Goal: Information Seeking & Learning: Check status

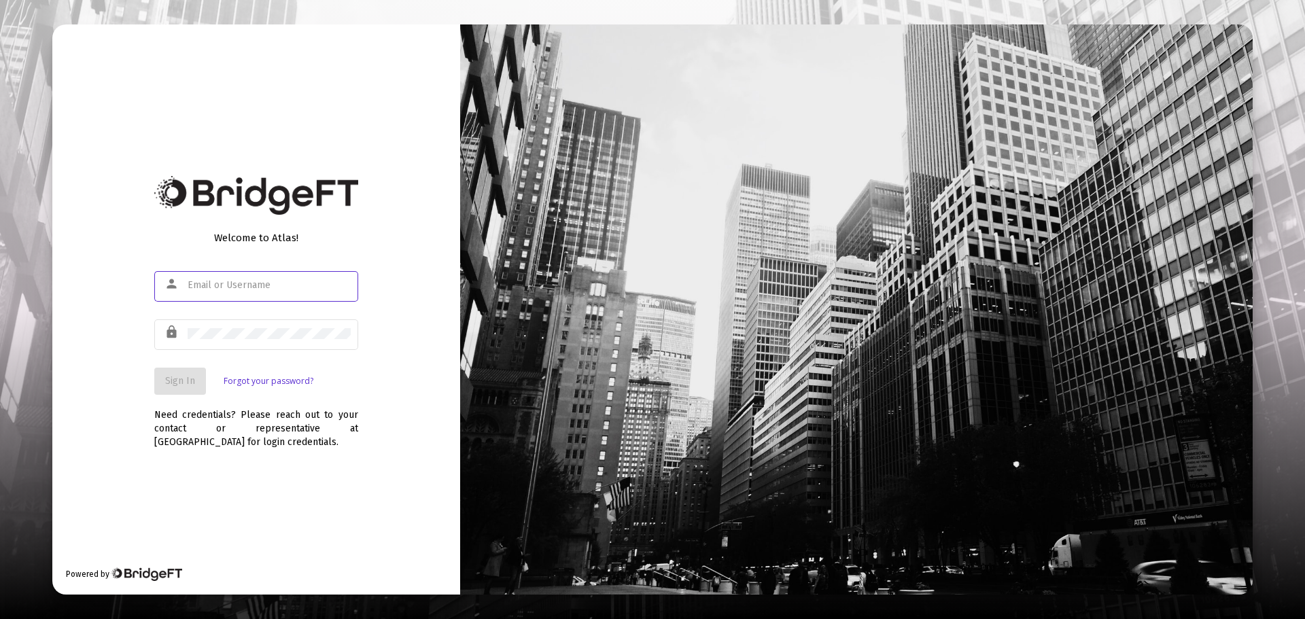
click at [247, 290] on input "text" at bounding box center [269, 285] width 163 height 11
click at [248, 289] on input "text" at bounding box center [269, 285] width 163 height 11
type input "[EMAIL_ADDRESS][DOMAIN_NAME]"
click at [253, 327] on div at bounding box center [269, 333] width 163 height 33
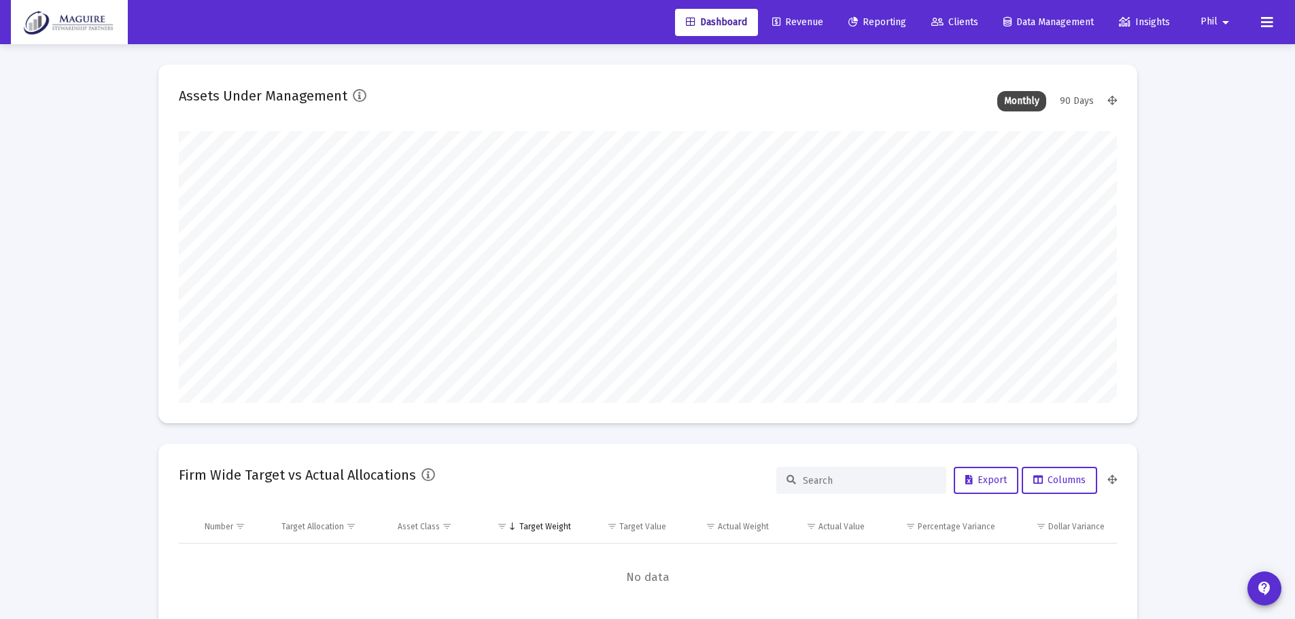
scroll to position [272, 938]
type input "[DATE]"
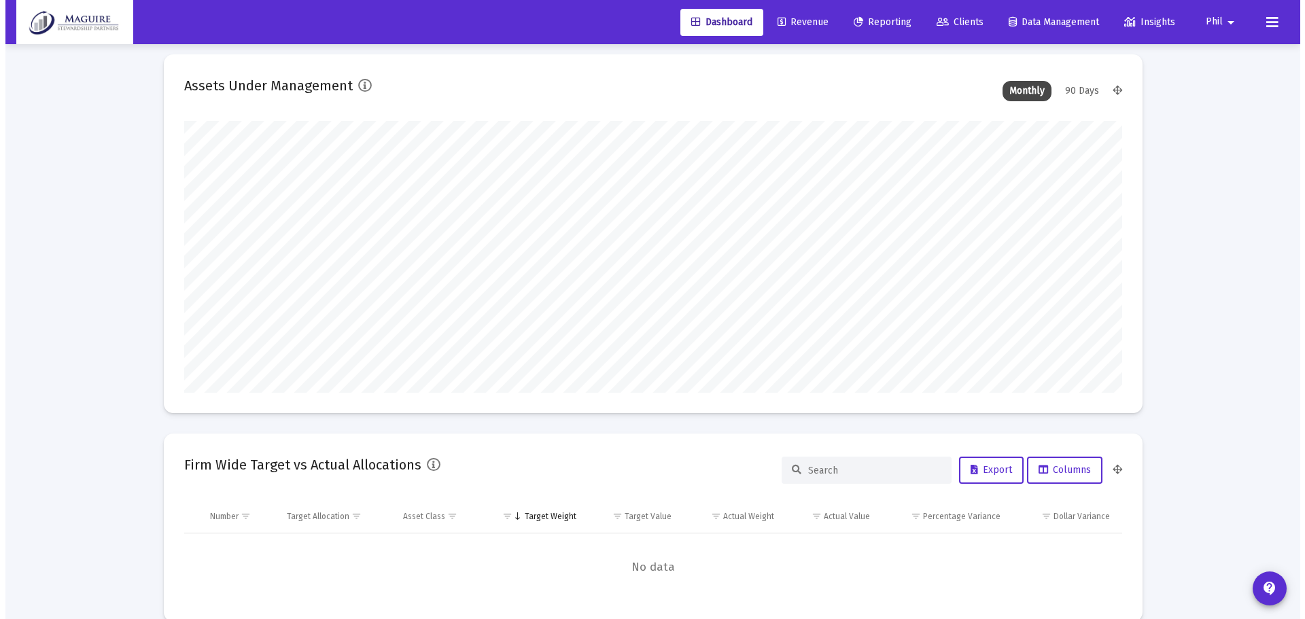
scroll to position [0, 0]
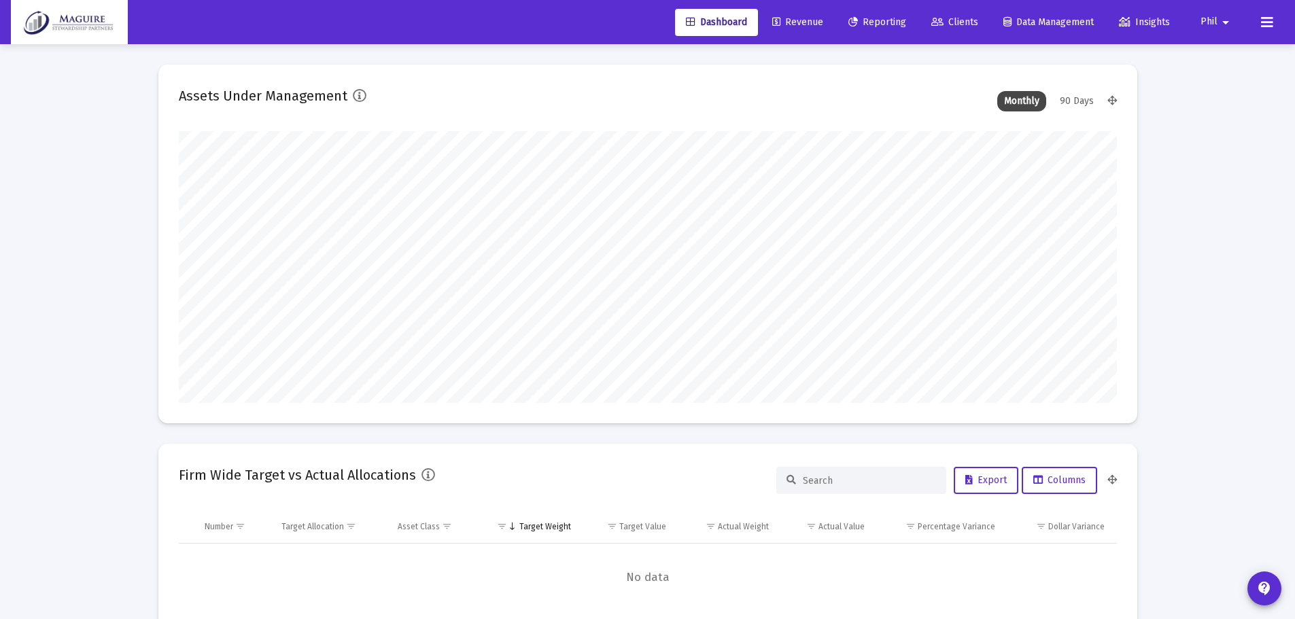
click at [961, 22] on span "Clients" at bounding box center [954, 22] width 47 height 12
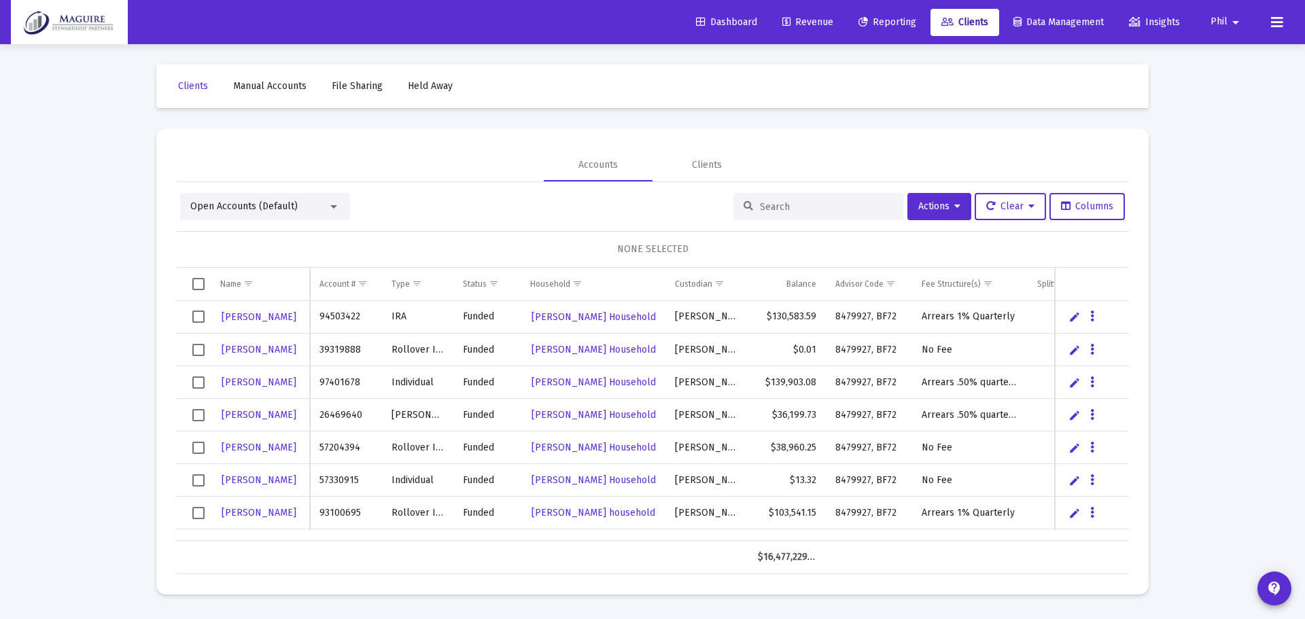
click at [783, 207] on input at bounding box center [826, 207] width 133 height 12
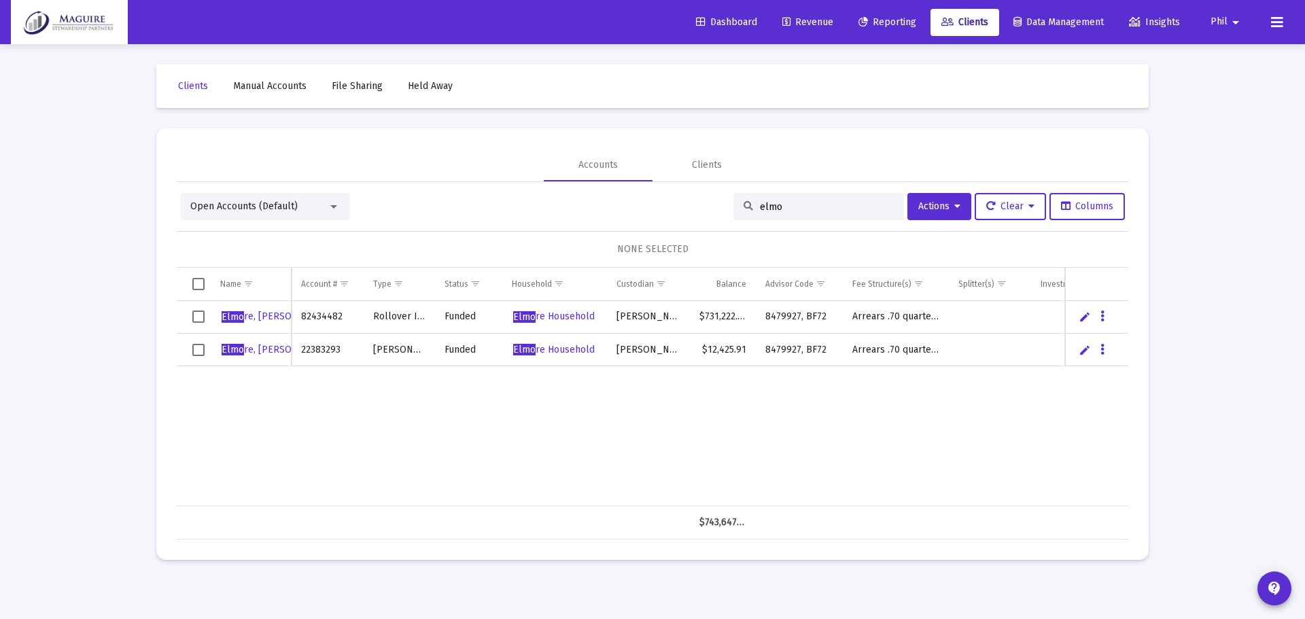
type input "elmo"
click at [866, 26] on span "Reporting" at bounding box center [888, 22] width 58 height 12
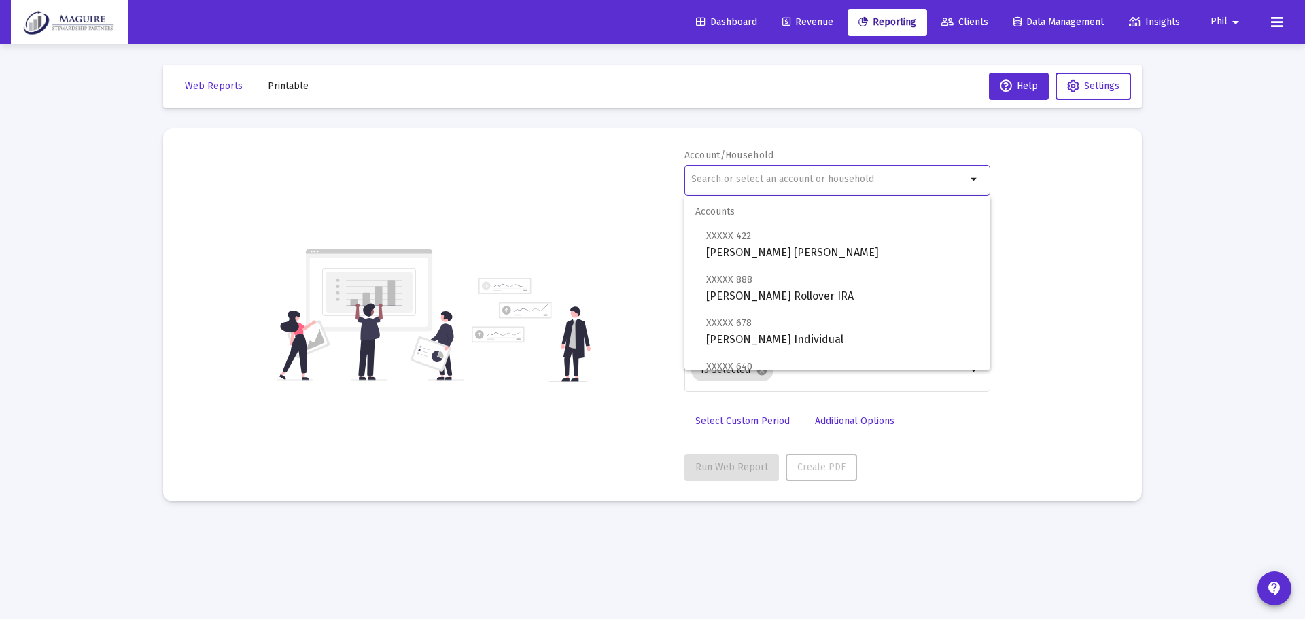
click at [782, 182] on input "text" at bounding box center [828, 179] width 275 height 11
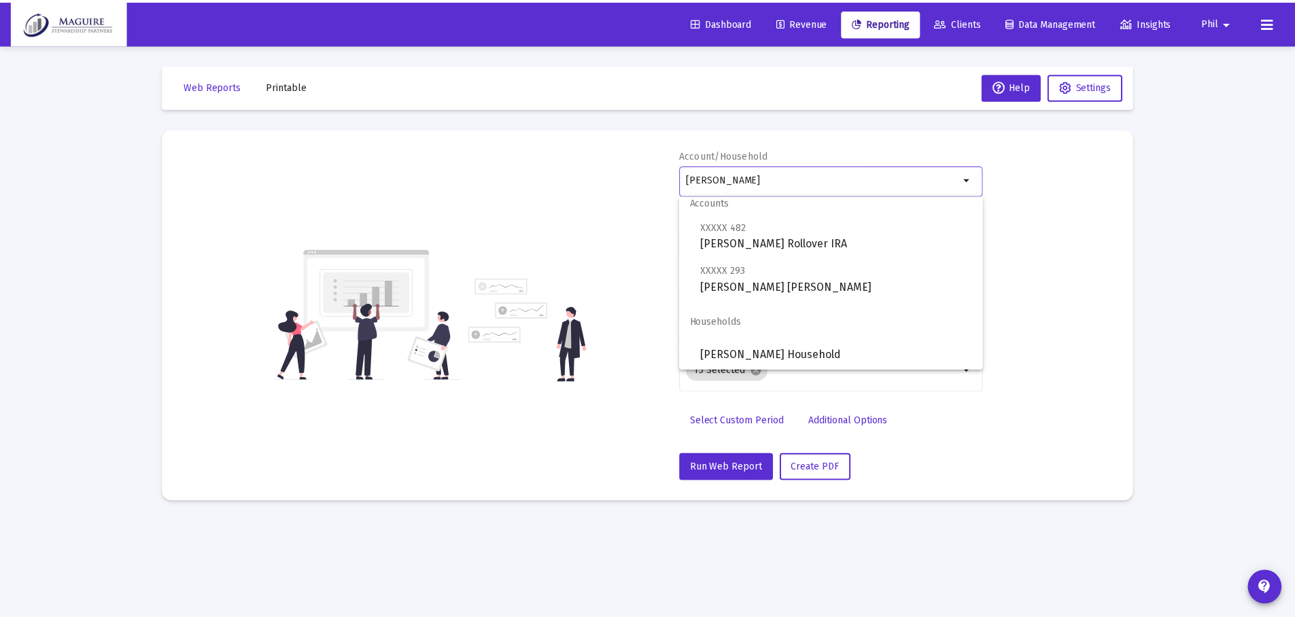
scroll to position [11, 0]
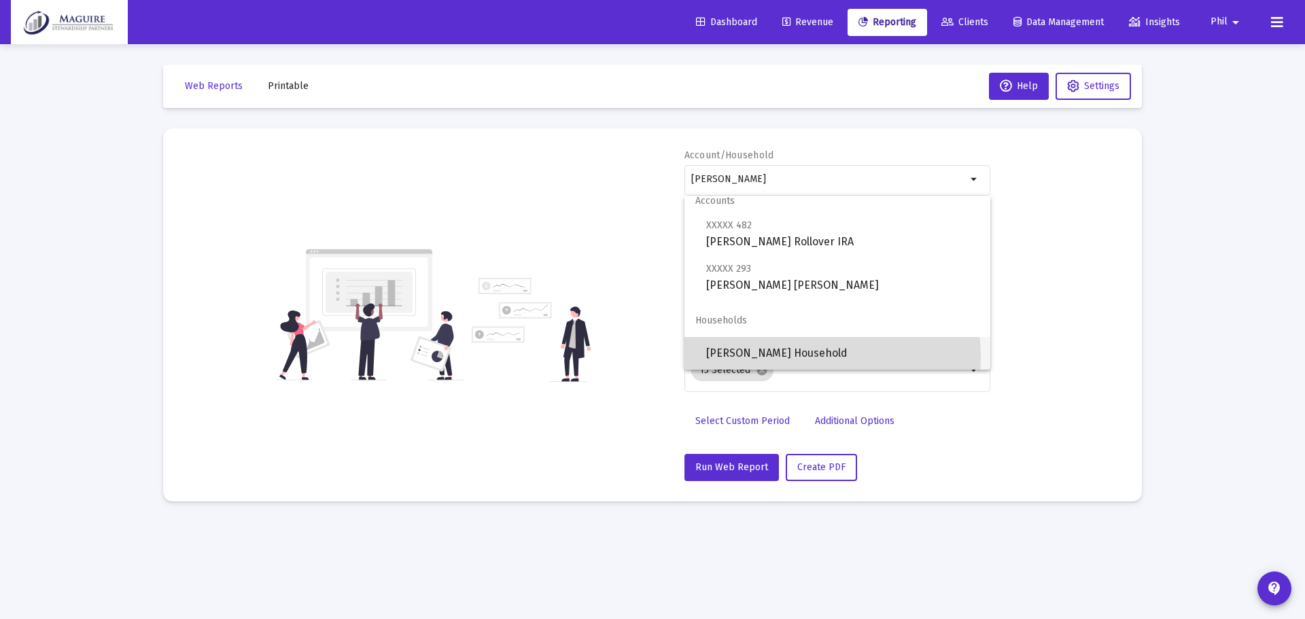
click at [759, 358] on span "[PERSON_NAME] Household" at bounding box center [842, 353] width 273 height 33
type input "[PERSON_NAME] Household"
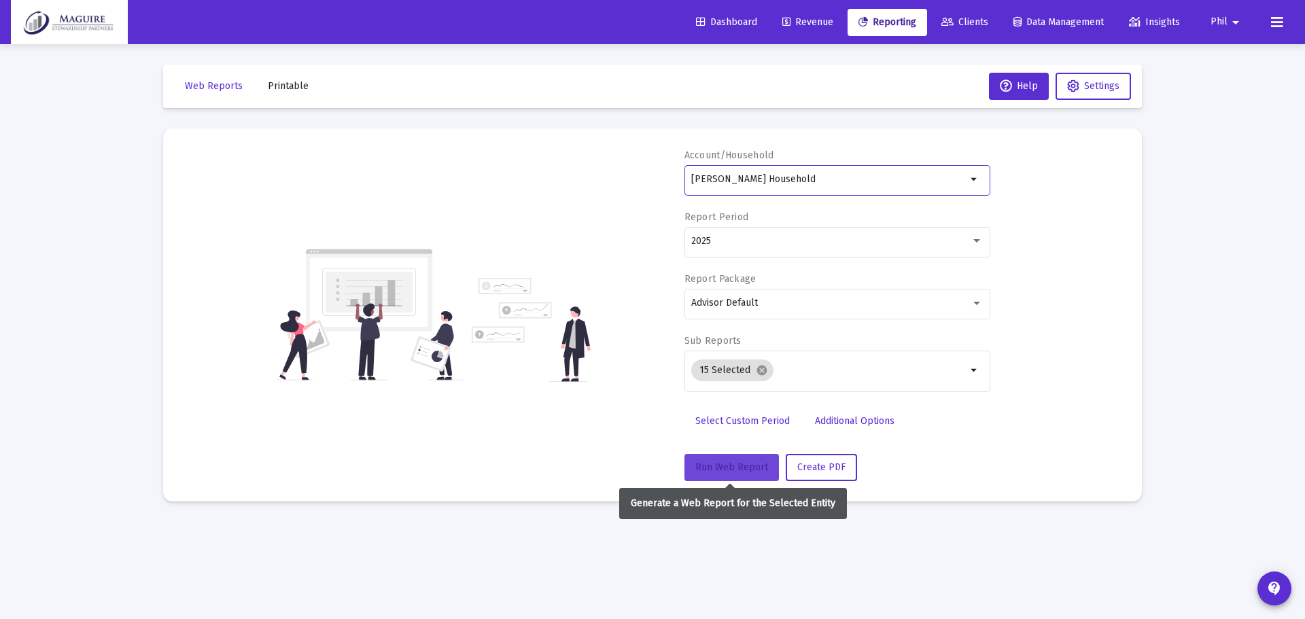
click at [751, 465] on span "Run Web Report" at bounding box center [731, 468] width 73 height 12
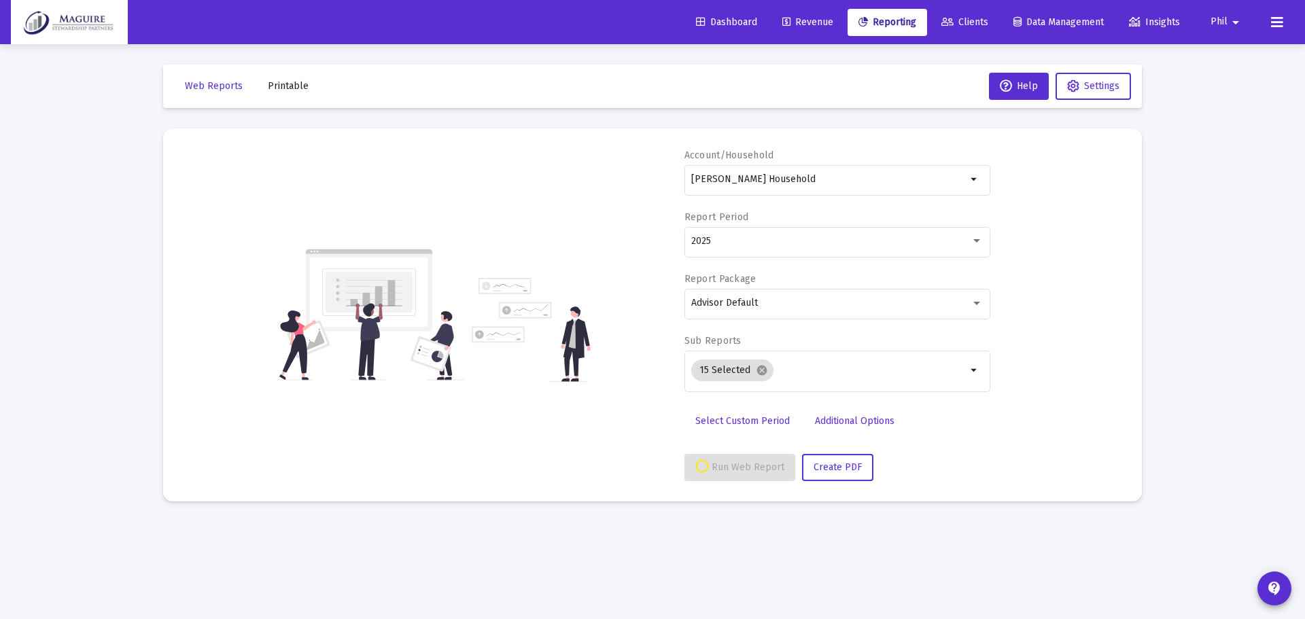
select select "View all"
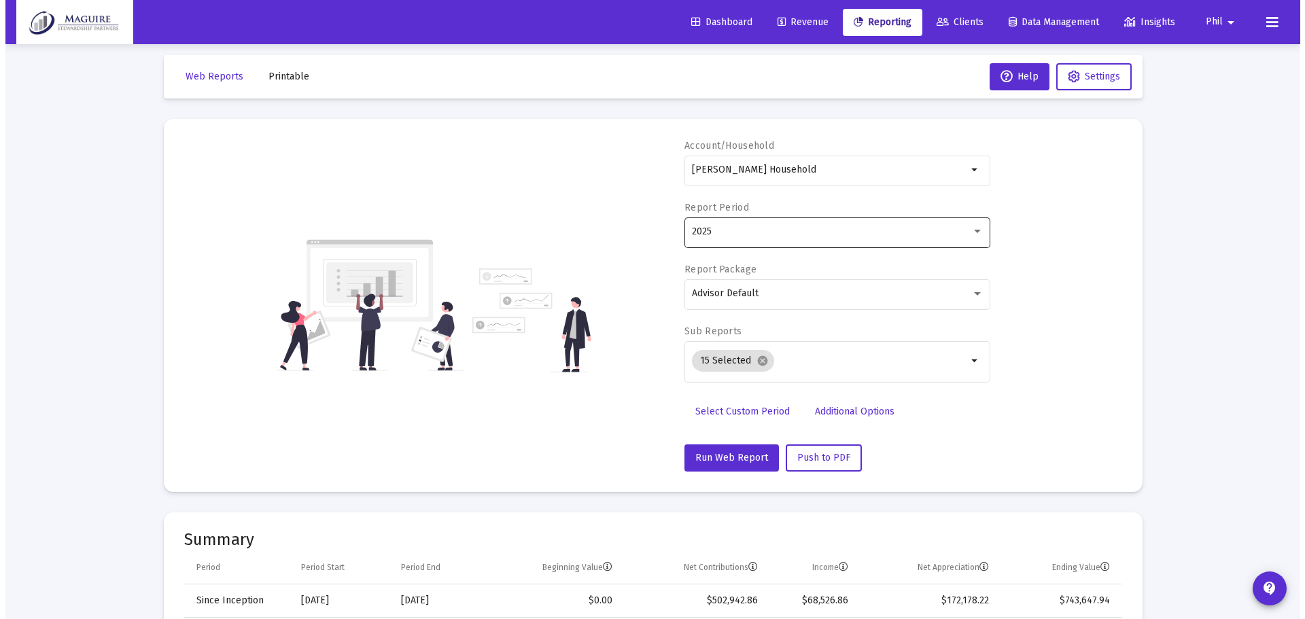
scroll to position [0, 0]
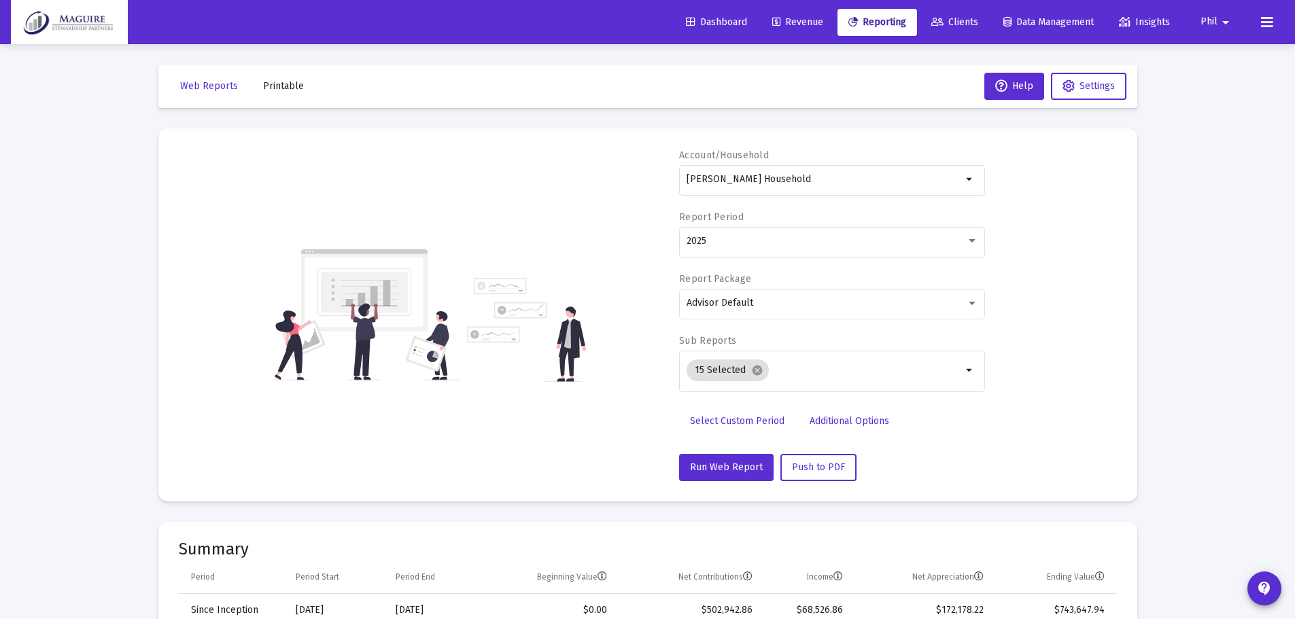
click at [963, 24] on span "Clients" at bounding box center [954, 22] width 47 height 12
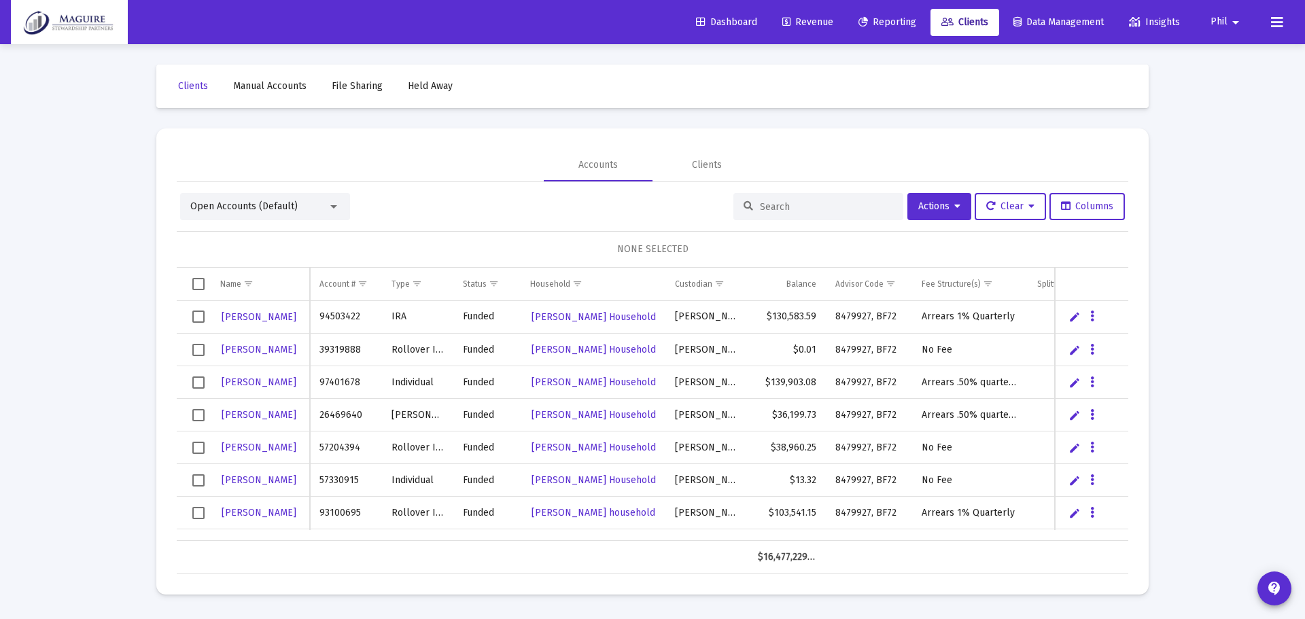
click at [763, 205] on input at bounding box center [826, 207] width 133 height 12
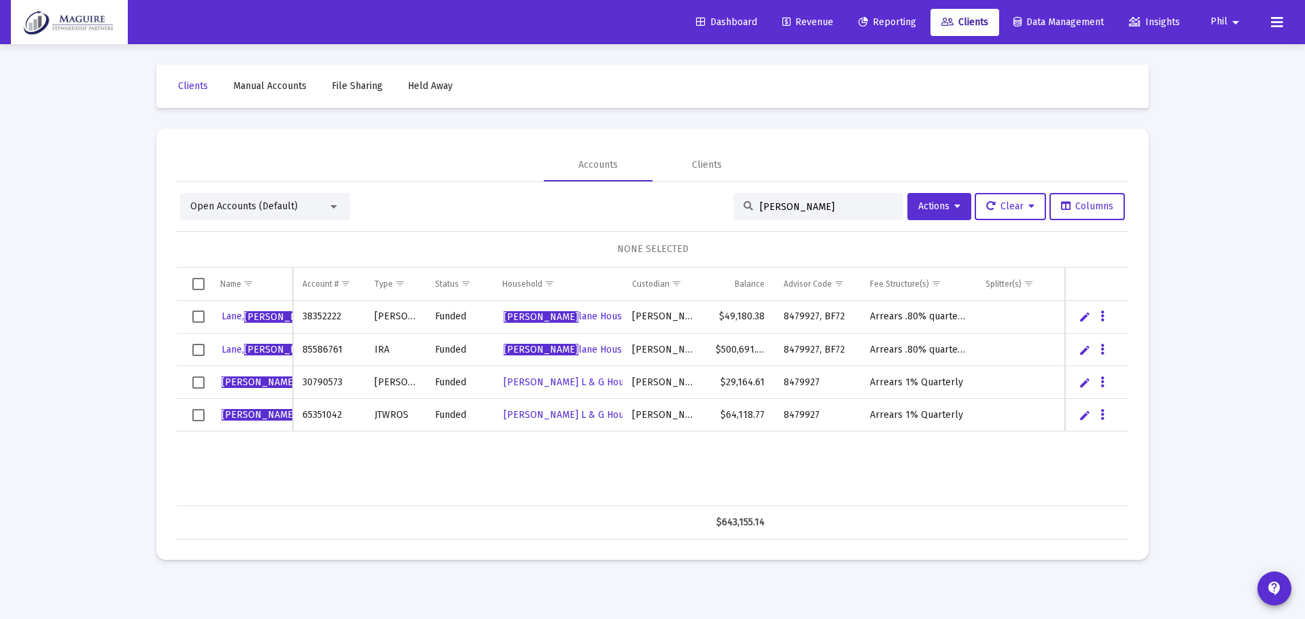
click at [804, 209] on input "[PERSON_NAME]" at bounding box center [826, 207] width 133 height 12
type input "l"
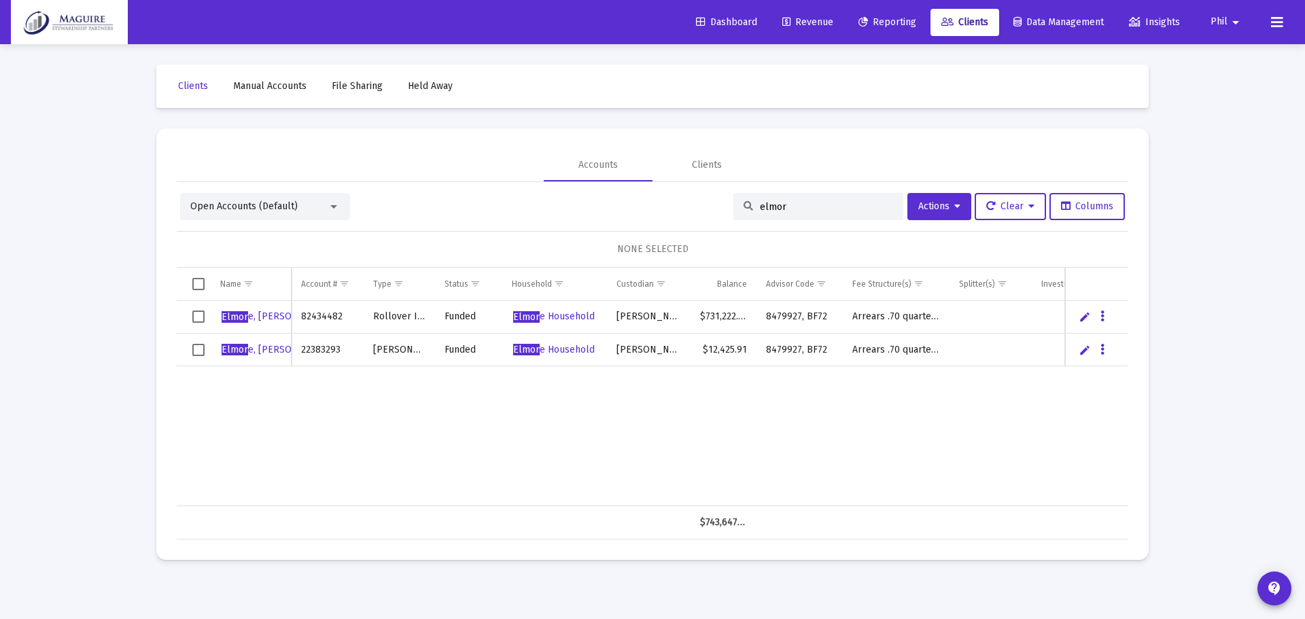
type input "elmor"
